Goal: Find specific page/section: Find specific page/section

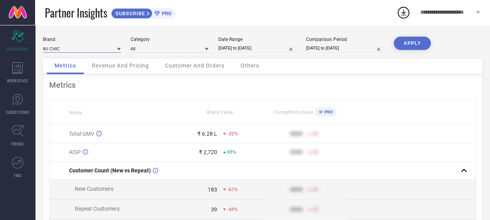
click at [87, 52] on input at bounding box center [82, 48] width 78 height 8
click at [91, 60] on div "IKI CHIC" at bounding box center [82, 59] width 78 height 13
click at [401, 10] on icon at bounding box center [403, 12] width 14 height 14
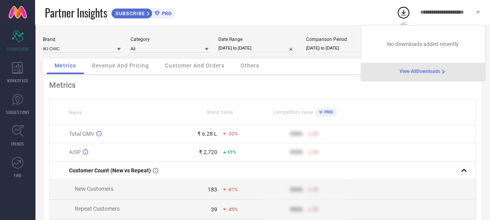
click at [394, 41] on span "No downloads added recently" at bounding box center [423, 44] width 72 height 6
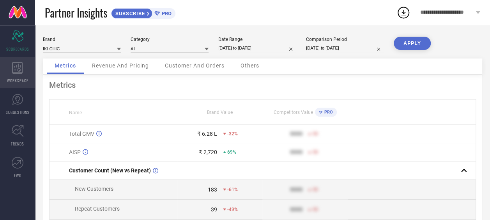
click at [14, 82] on span "WORKSPACE" at bounding box center [17, 80] width 21 height 6
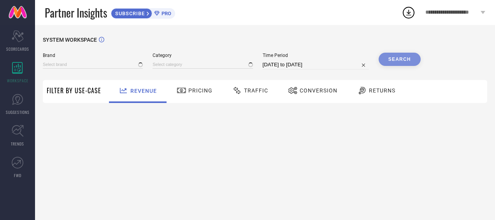
type input "IKI CHIC"
type input "All"
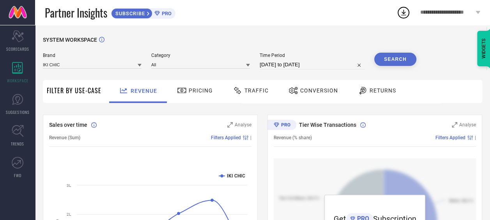
click at [196, 92] on span "Pricing" at bounding box center [200, 90] width 24 height 6
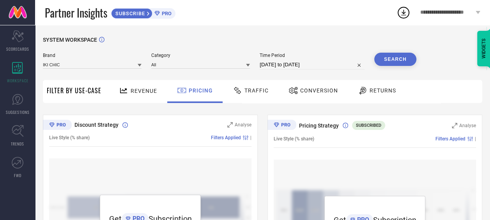
click at [259, 93] on span "Traffic" at bounding box center [256, 90] width 24 height 6
